Goal: Check status: Check status

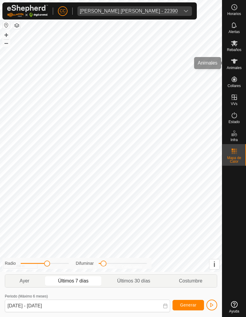
click at [235, 58] on icon at bounding box center [234, 61] width 7 height 7
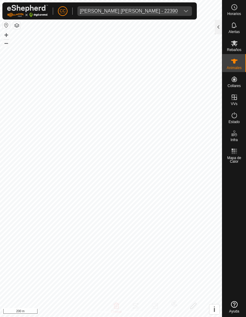
click at [216, 23] on div at bounding box center [218, 27] width 7 height 14
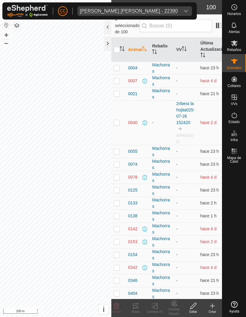
click at [114, 197] on td at bounding box center [119, 203] width 14 height 13
checkbox input "true"
click at [106, 38] on div at bounding box center [107, 43] width 7 height 14
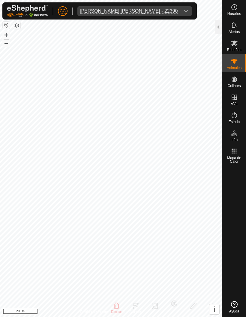
click at [218, 22] on div at bounding box center [218, 27] width 7 height 14
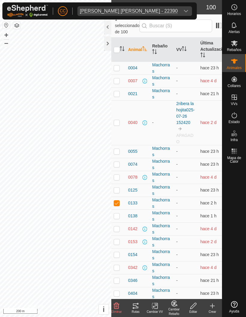
click at [135, 307] on icon at bounding box center [135, 306] width 7 height 7
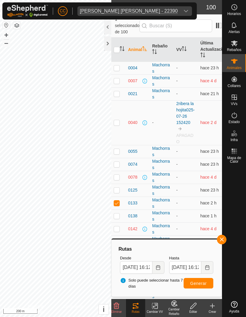
click at [105, 42] on div at bounding box center [107, 43] width 7 height 14
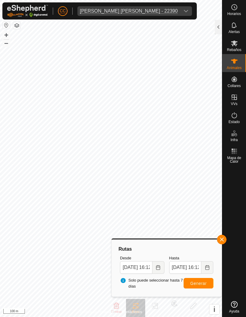
click at [216, 22] on div at bounding box center [218, 27] width 7 height 14
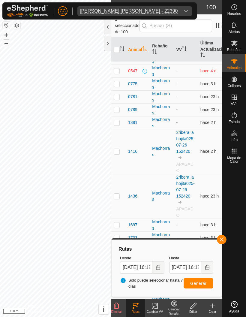
scroll to position [262, 0]
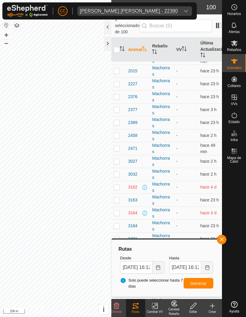
click at [105, 42] on div at bounding box center [107, 43] width 7 height 14
